Goal: Transaction & Acquisition: Purchase product/service

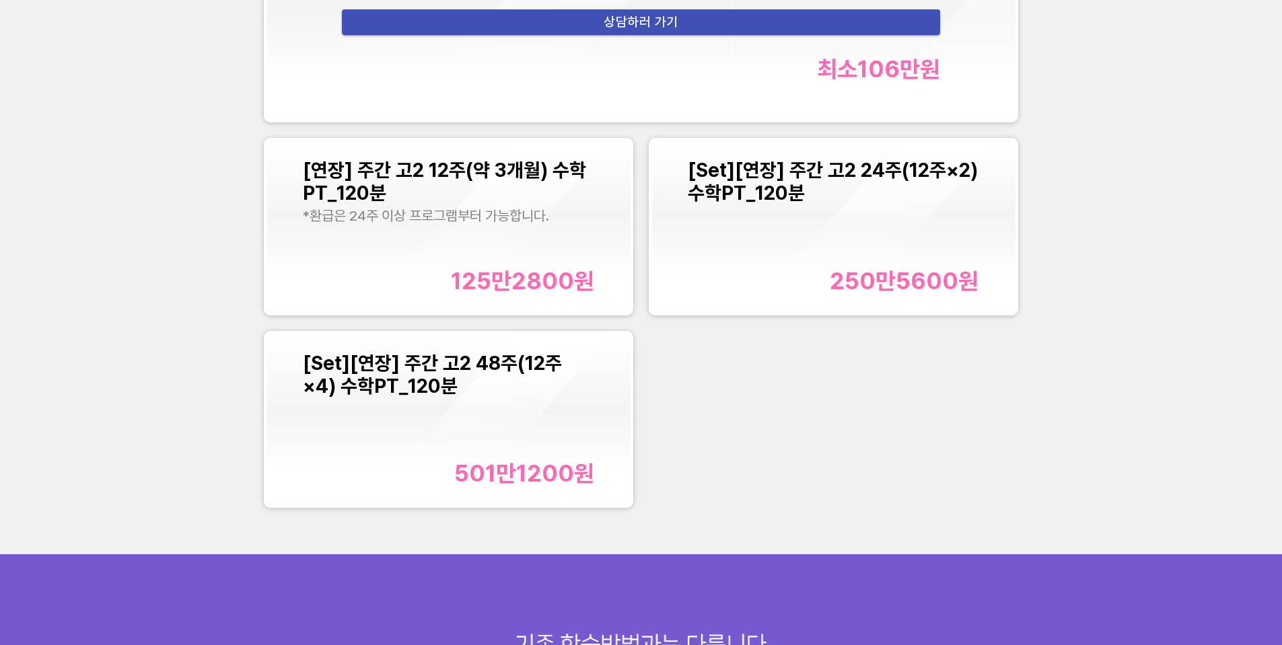
scroll to position [1884, 0]
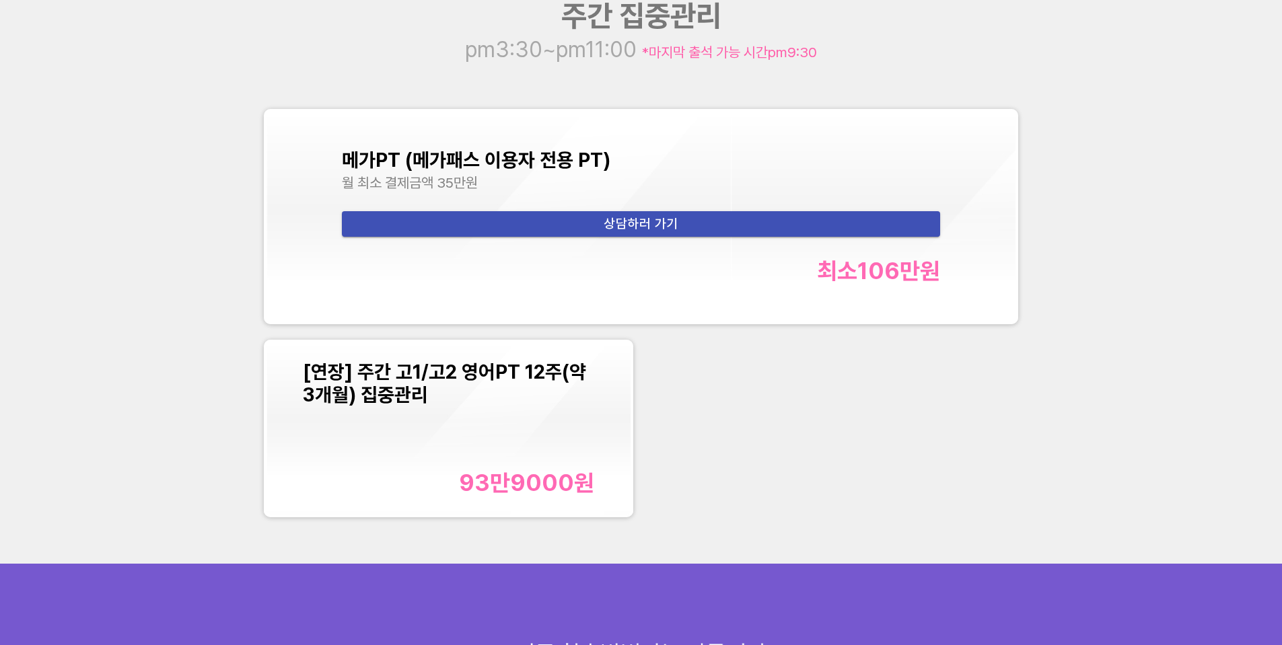
scroll to position [1816, 0]
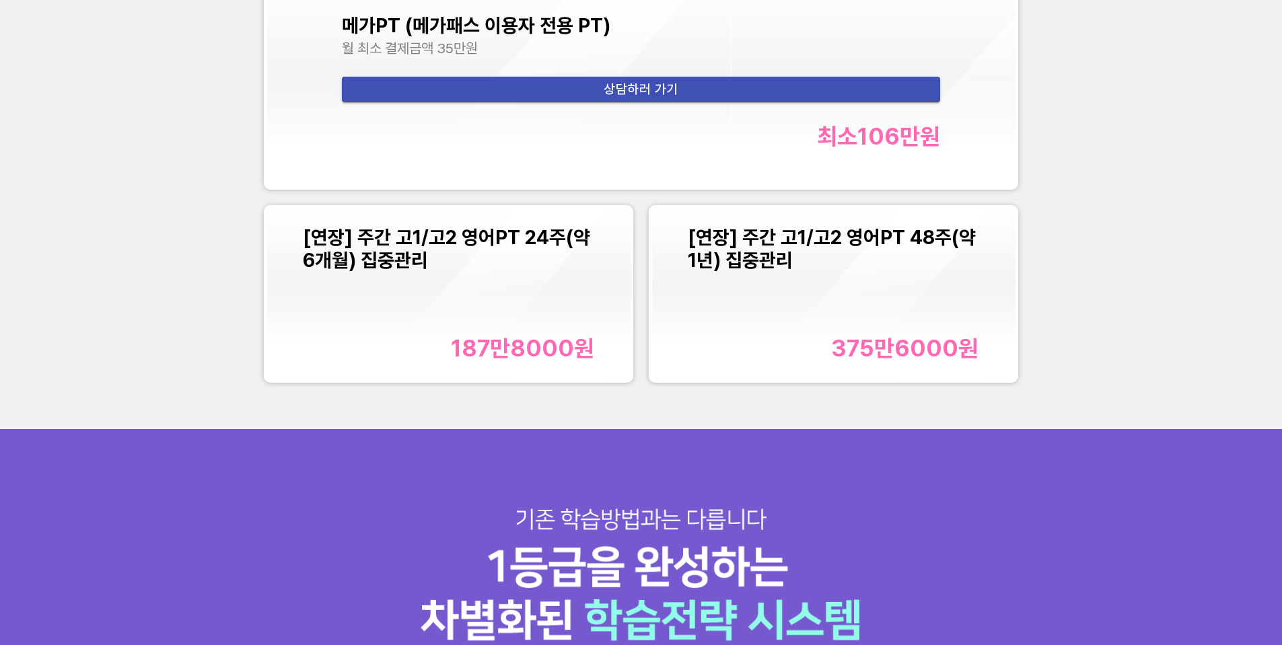
scroll to position [1749, 0]
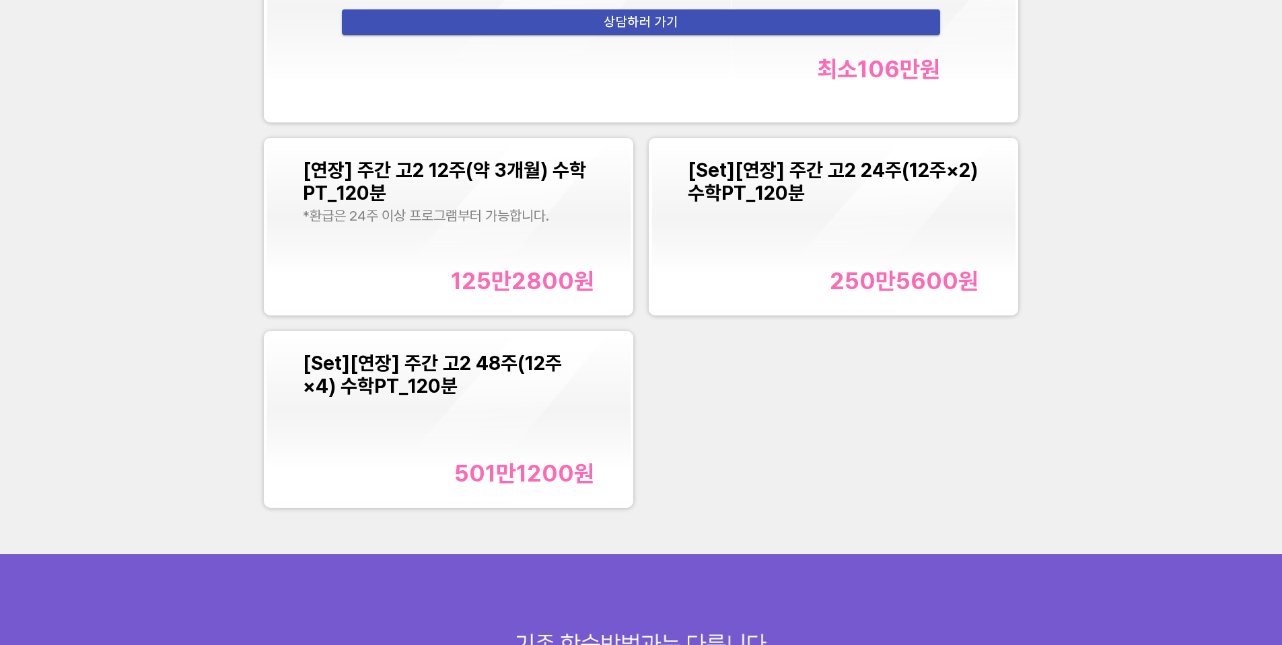
scroll to position [1884, 0]
